Goal: Task Accomplishment & Management: Manage account settings

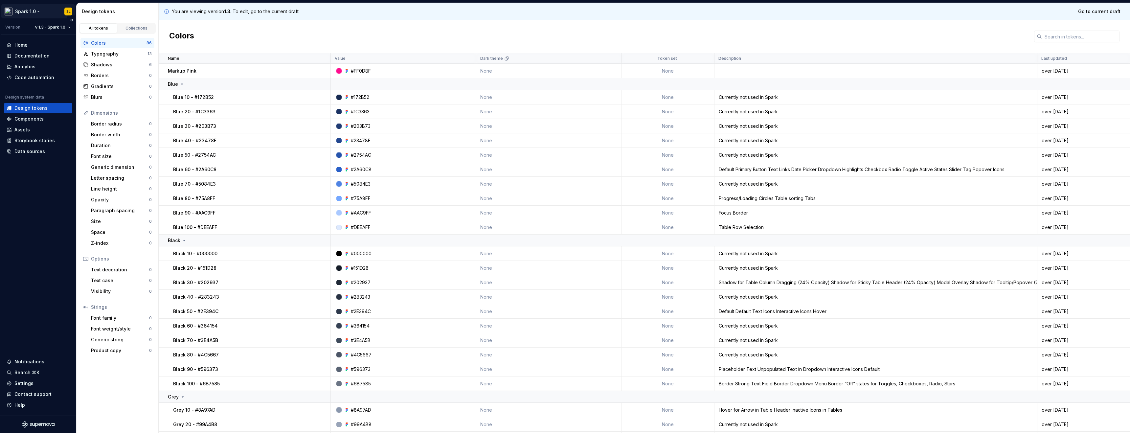
click at [28, 10] on html "Spark 1.0 SL Version v 1.3 - Spark 1.0 Home Documentation Analytics Code automa…" at bounding box center [565, 216] width 1130 height 433
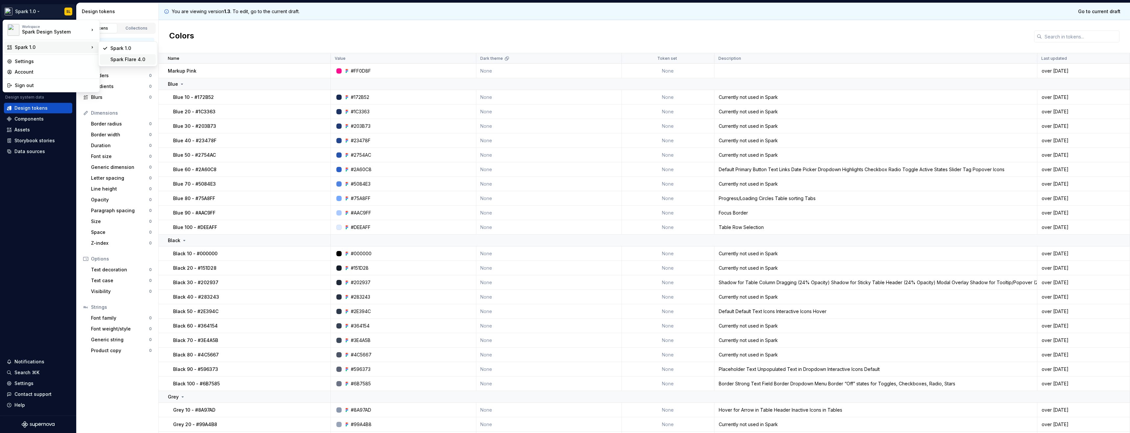
click at [132, 59] on div "Spark Flare 4.0" at bounding box center [131, 59] width 43 height 7
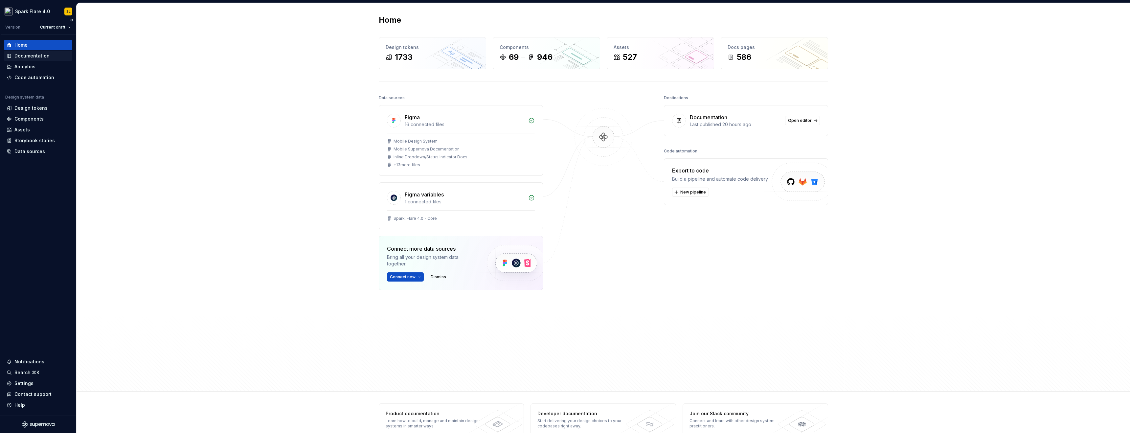
click at [35, 56] on div "Documentation" at bounding box center [31, 56] width 35 height 7
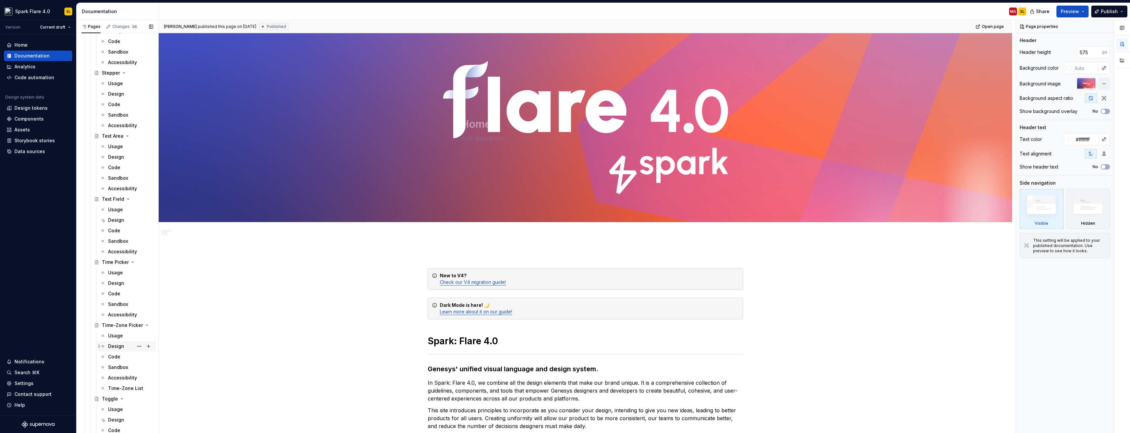
scroll to position [2424, 0]
click at [139, 77] on button "Page tree" at bounding box center [139, 78] width 9 height 9
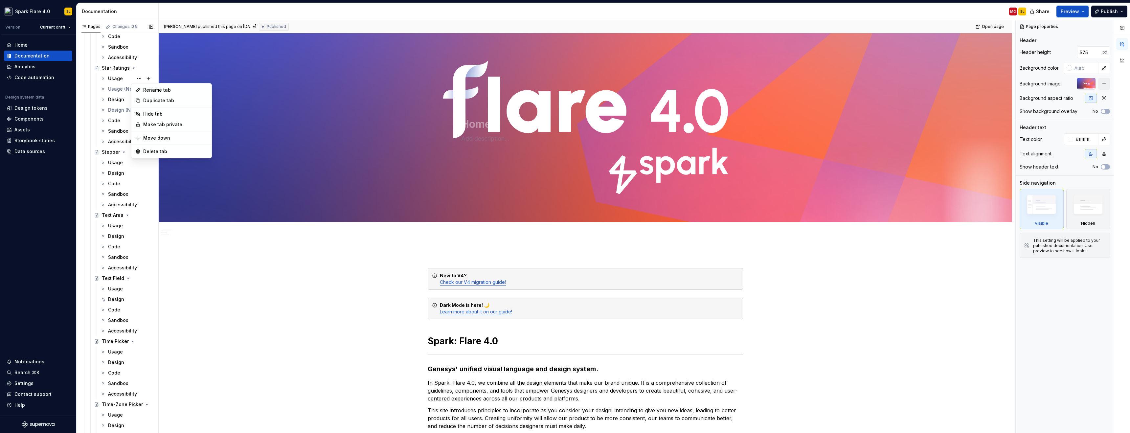
click at [115, 80] on div "Pages Changes 36 Add Accessibility guide for tree Page tree. Navigate the tree …" at bounding box center [117, 228] width 82 height 416
click at [115, 79] on div "Usage" at bounding box center [115, 78] width 15 height 7
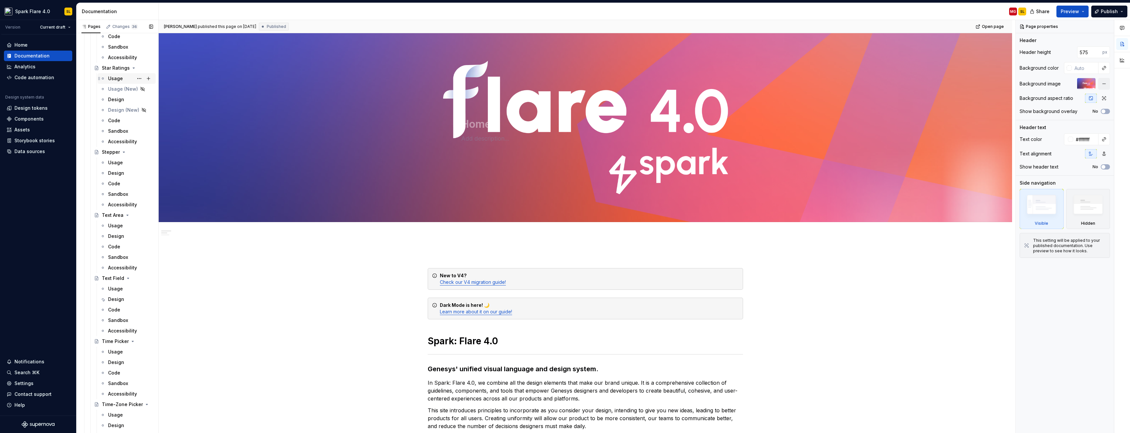
click at [117, 76] on div "Usage" at bounding box center [115, 78] width 15 height 7
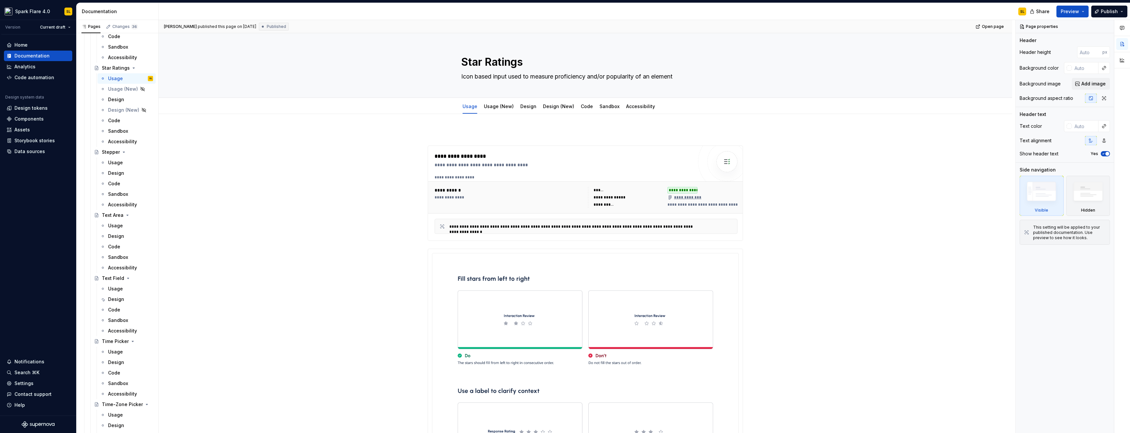
click at [0, 0] on button "Page tree" at bounding box center [0, 0] width 0 height 0
click at [164, 149] on div "Delete tab" at bounding box center [175, 151] width 64 height 7
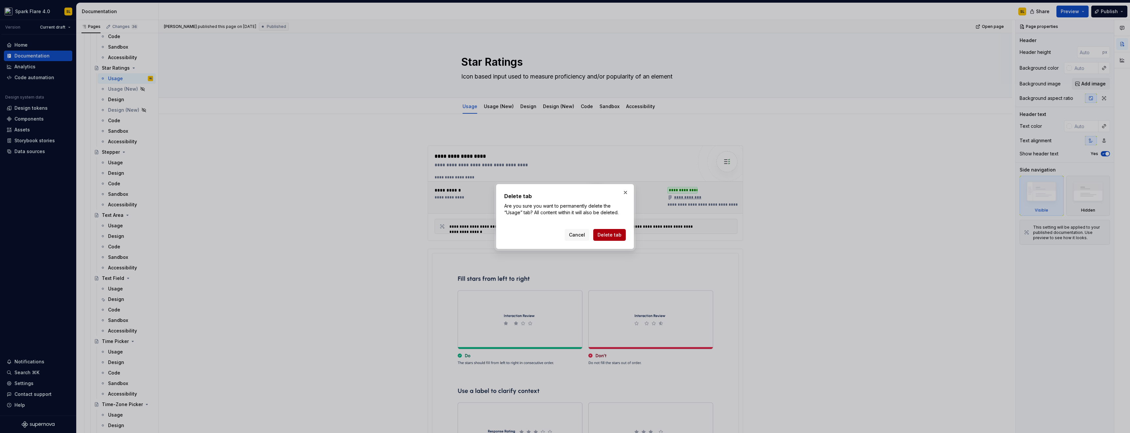
click at [614, 236] on span "Delete tab" at bounding box center [610, 235] width 24 height 7
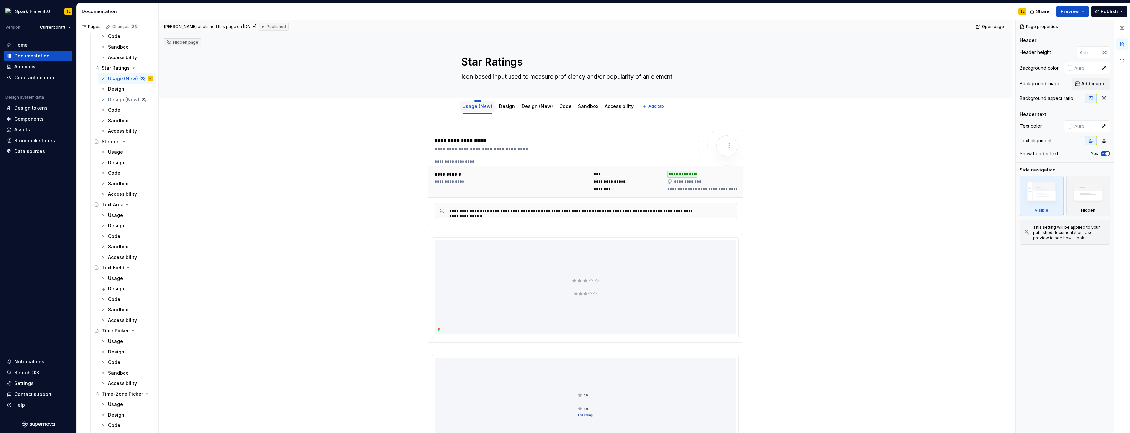
click at [477, 101] on html "Spark Flare 4.0 SL Version Current draft Home Documentation Analytics Code auto…" at bounding box center [565, 216] width 1130 height 433
click at [374, 133] on html "Spark Flare 4.0 SL Version Current draft Home Documentation Analytics Code auto…" at bounding box center [565, 216] width 1130 height 433
click at [501, 106] on link "Design" at bounding box center [507, 106] width 16 height 6
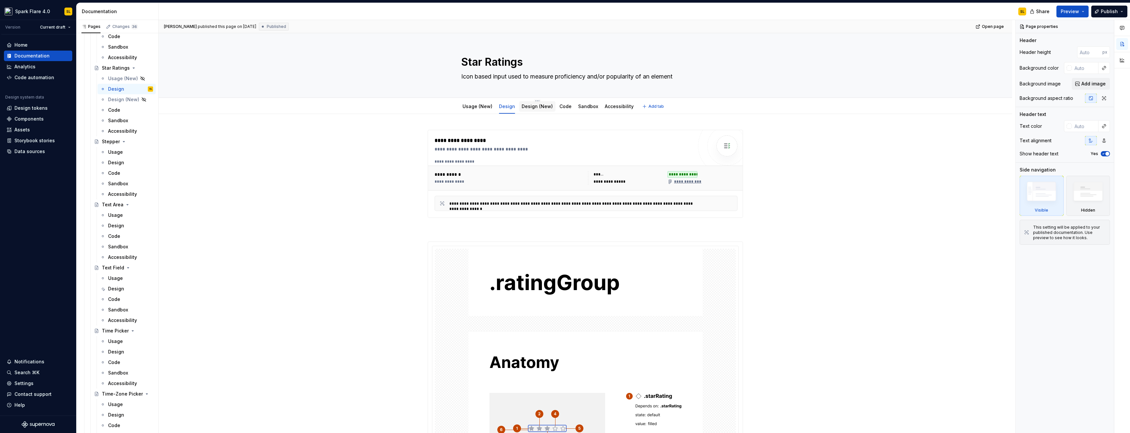
click at [542, 109] on div "Design (New)" at bounding box center [537, 106] width 31 height 7
click at [522, 105] on link "Design (New)" at bounding box center [537, 106] width 31 height 6
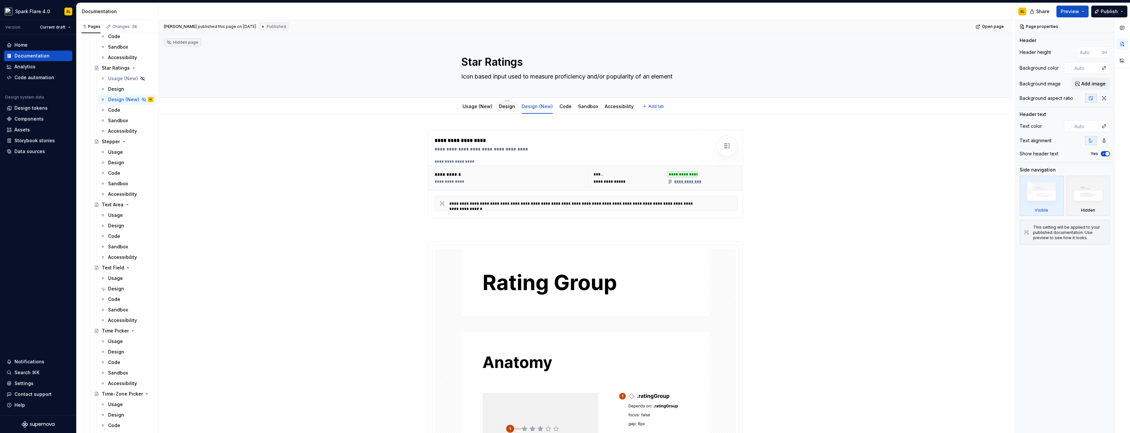
click at [506, 105] on link "Design" at bounding box center [507, 106] width 16 height 6
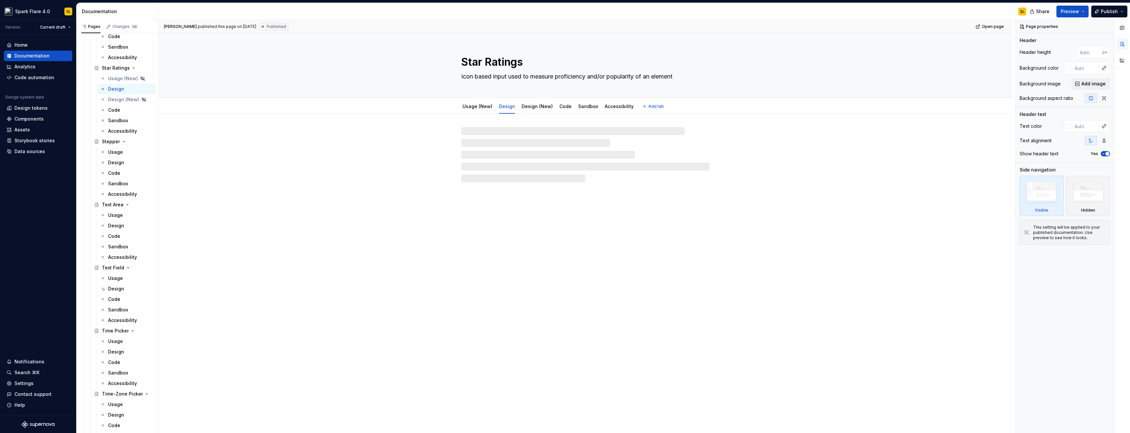
click at [504, 99] on html "Spark Flare 4.0 SL Version Current draft Home Documentation Analytics Code auto…" at bounding box center [565, 216] width 1130 height 433
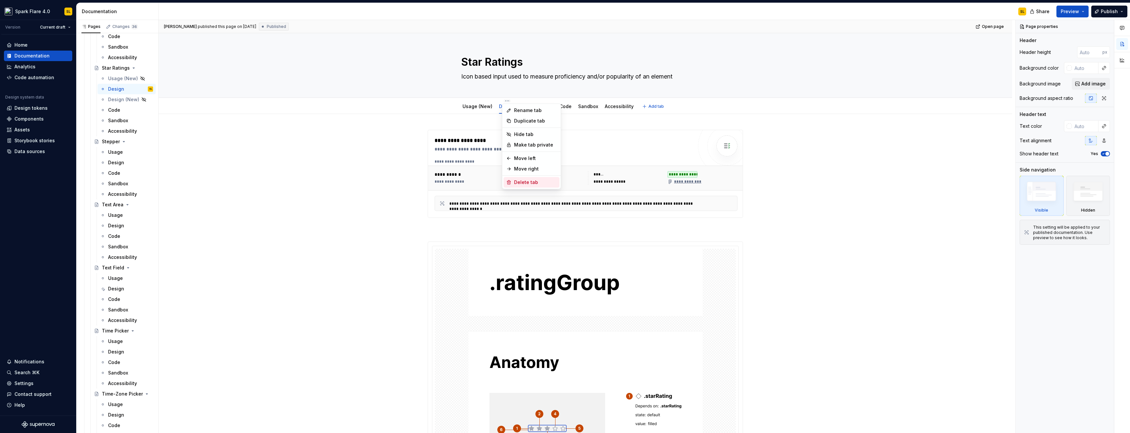
click at [526, 180] on div "Delete tab" at bounding box center [535, 182] width 43 height 7
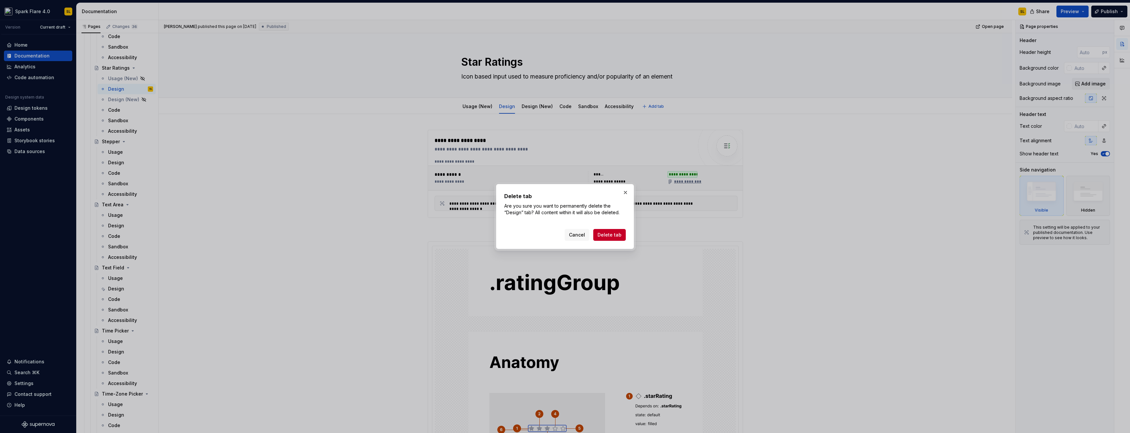
click at [623, 234] on button "Delete tab" at bounding box center [609, 235] width 33 height 12
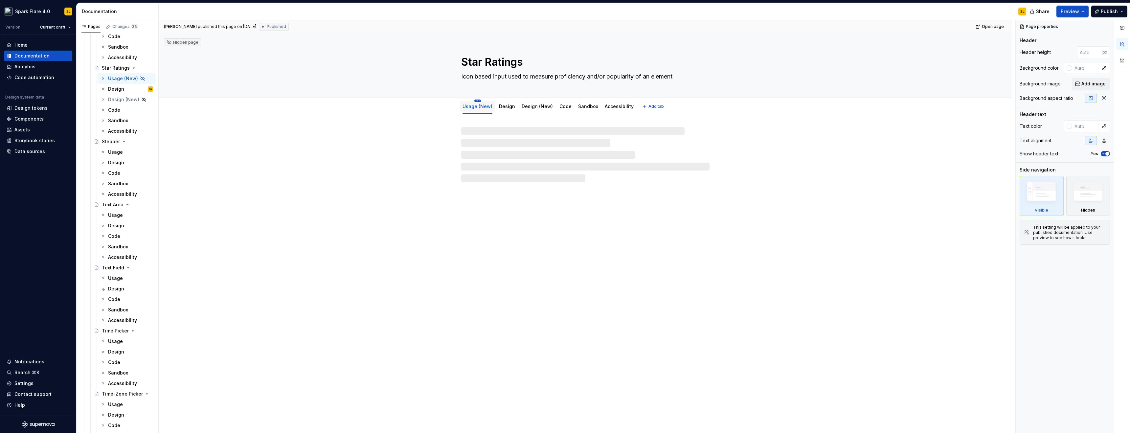
click at [478, 100] on html "Spark Flare 4.0 SL Version Current draft Home Documentation Analytics Code auto…" at bounding box center [565, 216] width 1130 height 433
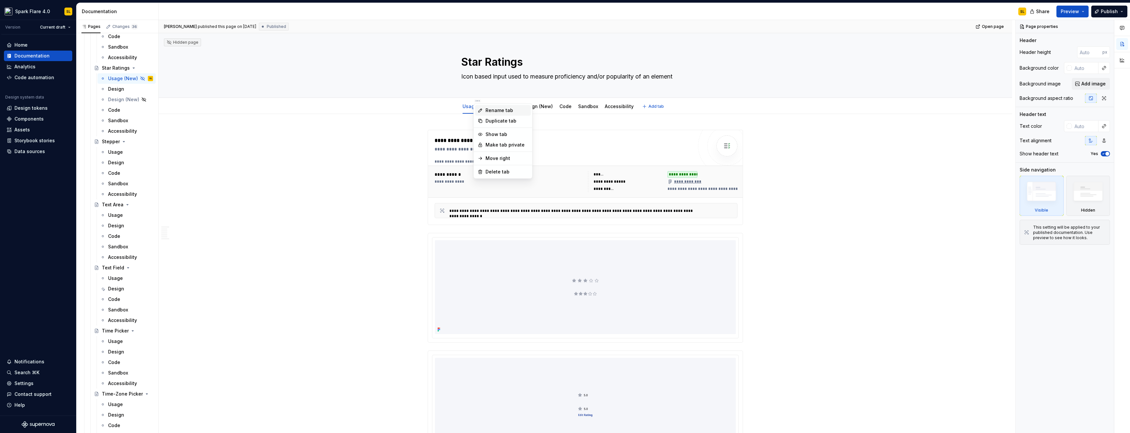
click at [484, 109] on div "Rename tab" at bounding box center [503, 110] width 56 height 11
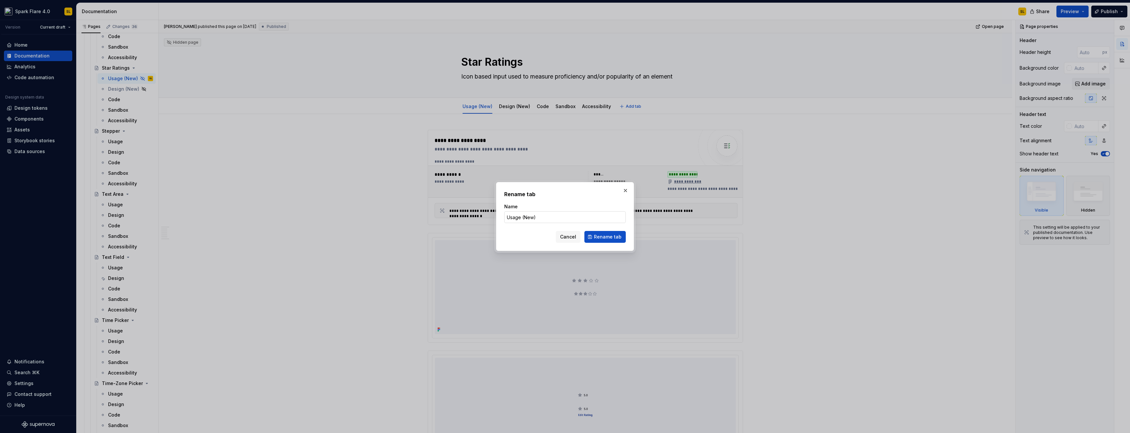
click at [541, 216] on input "Usage (New)" at bounding box center [565, 217] width 122 height 12
type textarea "*"
drag, startPoint x: 538, startPoint y: 217, endPoint x: 520, endPoint y: 218, distance: 18.1
click at [520, 218] on input "Usage (New)" at bounding box center [565, 217] width 122 height 12
type input "Usage"
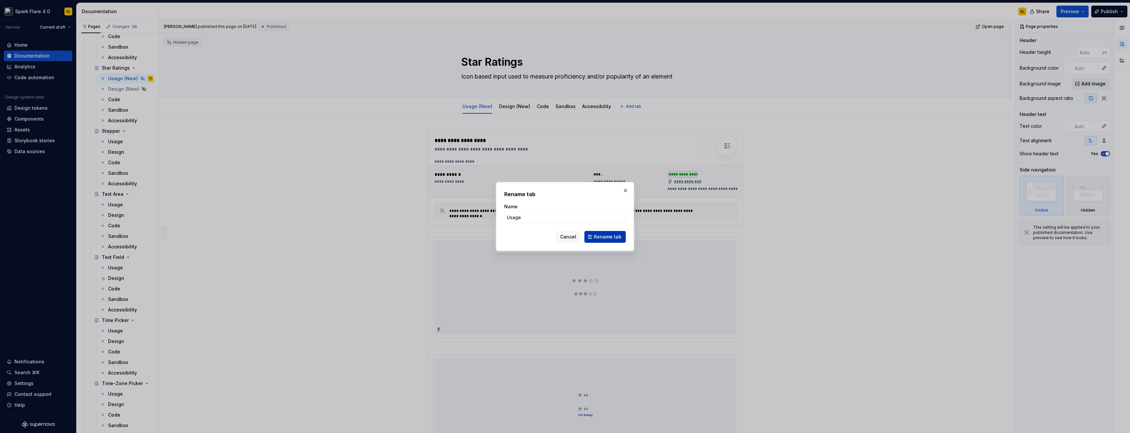
click at [614, 233] on button "Rename tab" at bounding box center [604, 237] width 41 height 12
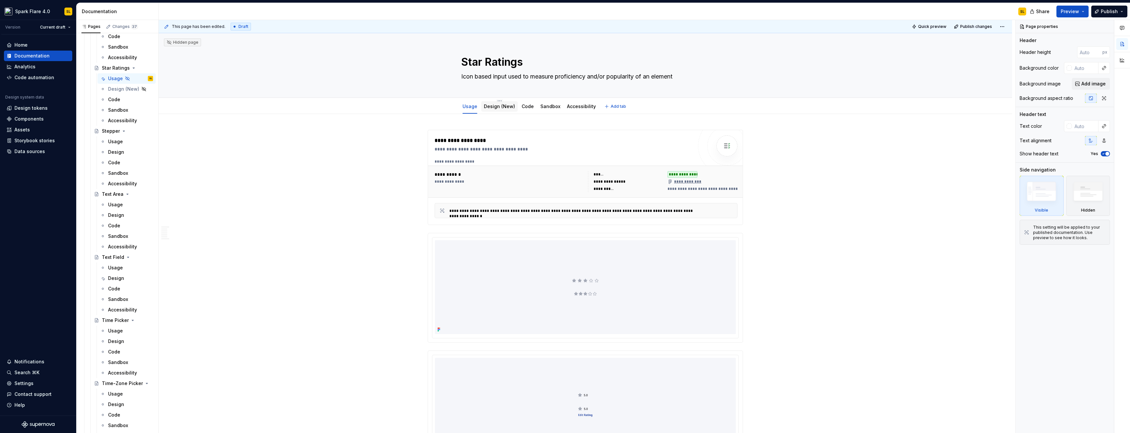
click at [499, 103] on div "Design (New)" at bounding box center [499, 107] width 31 height 8
click at [499, 101] on html "Spark Flare 4.0 SL Version Current draft Home Documentation Analytics Code auto…" at bounding box center [565, 216] width 1130 height 433
type textarea "*"
click at [534, 112] on div "Rename tab" at bounding box center [528, 110] width 43 height 7
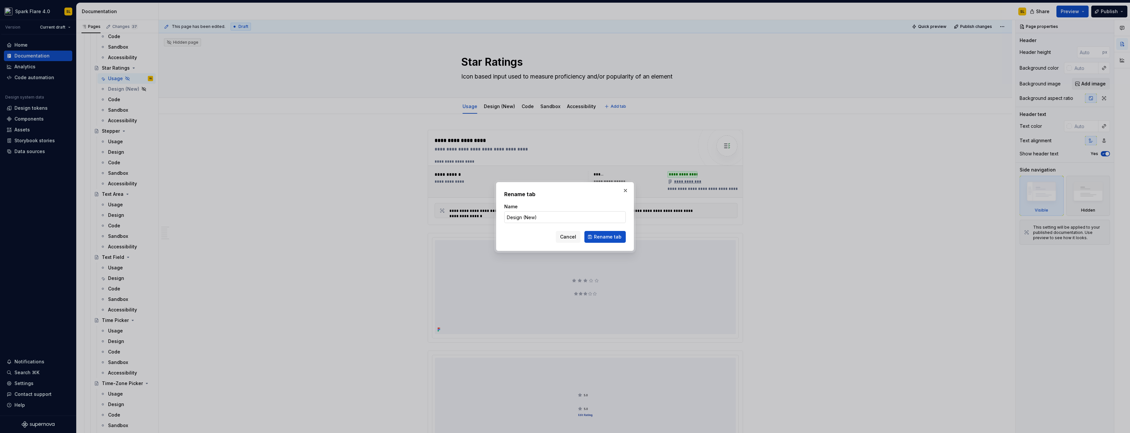
click at [550, 222] on input "Design (New)" at bounding box center [565, 217] width 122 height 12
type input "Design"
click at [617, 239] on span "Rename tab" at bounding box center [608, 237] width 28 height 7
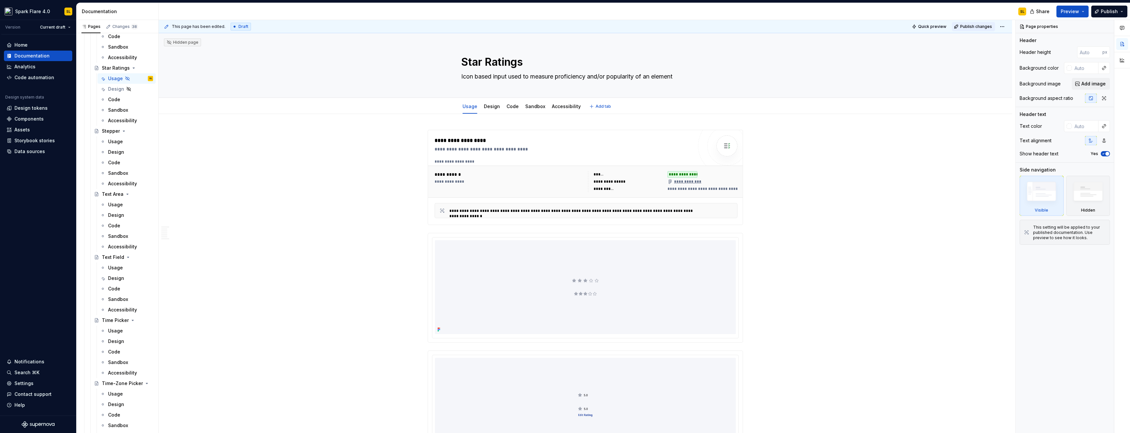
type textarea "*"
click at [991, 28] on span "Publish changes" at bounding box center [976, 26] width 32 height 5
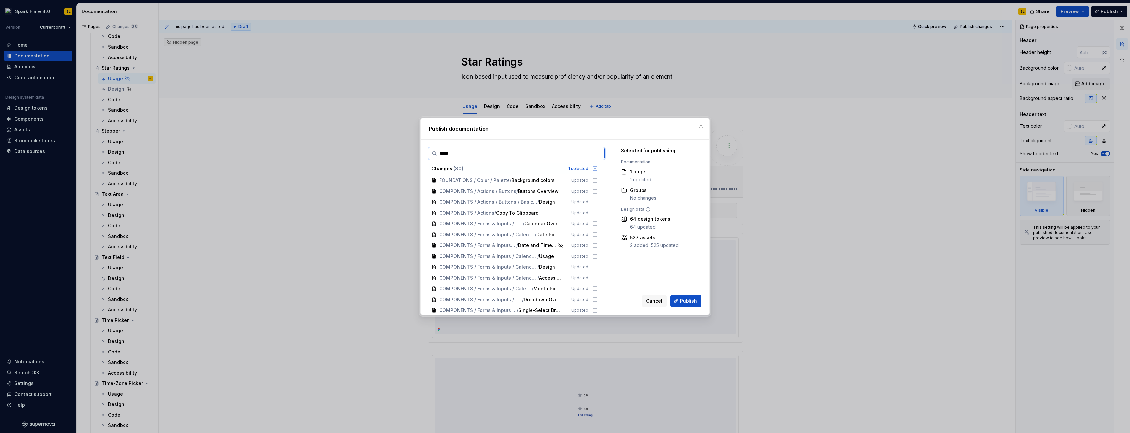
type input "******"
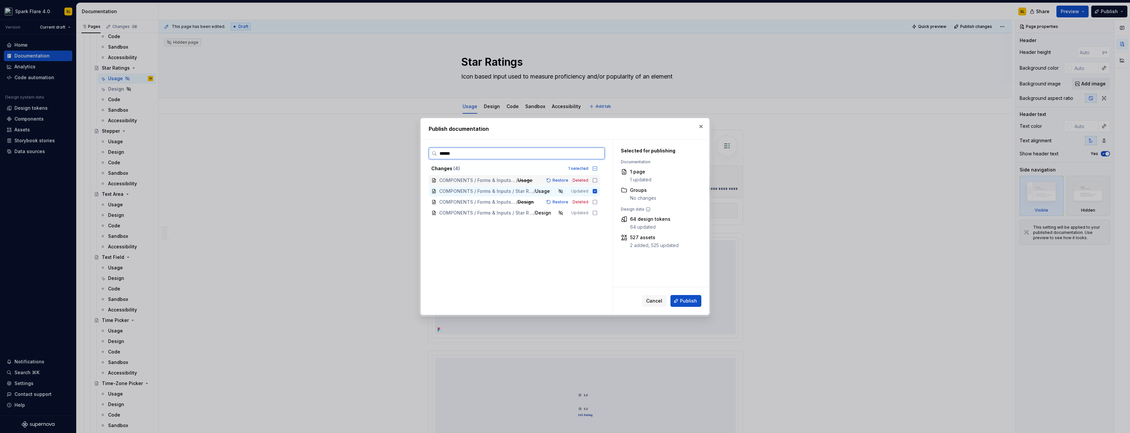
click at [593, 180] on icon at bounding box center [594, 180] width 5 height 5
click at [595, 202] on icon at bounding box center [594, 201] width 5 height 5
click at [595, 212] on icon at bounding box center [594, 212] width 5 height 5
click at [685, 302] on span "Publish" at bounding box center [688, 301] width 17 height 7
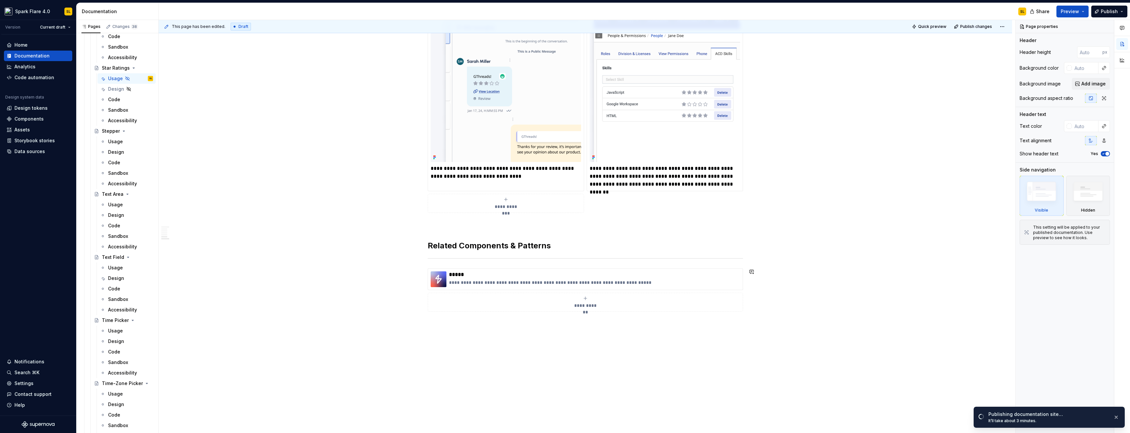
scroll to position [1488, 0]
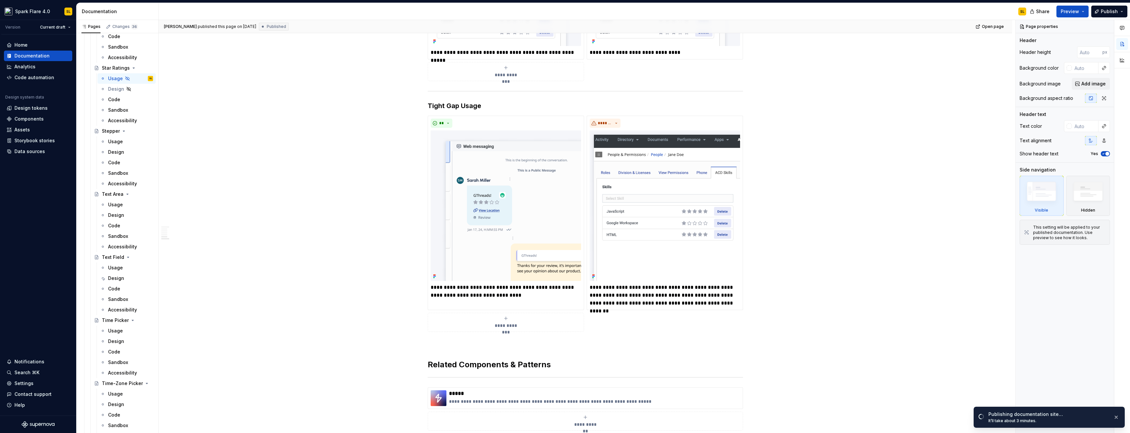
type textarea "*"
